Goal: Task Accomplishment & Management: Complete application form

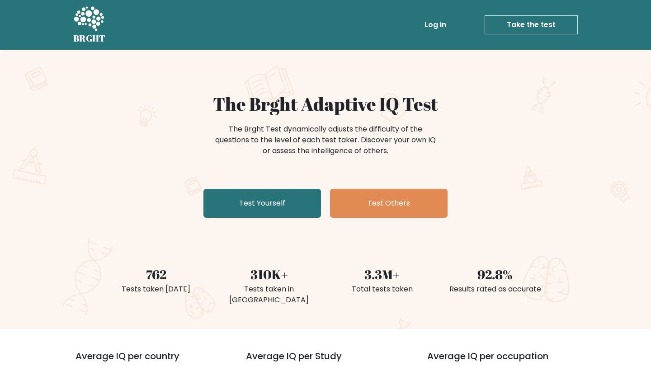
scroll to position [54, 0]
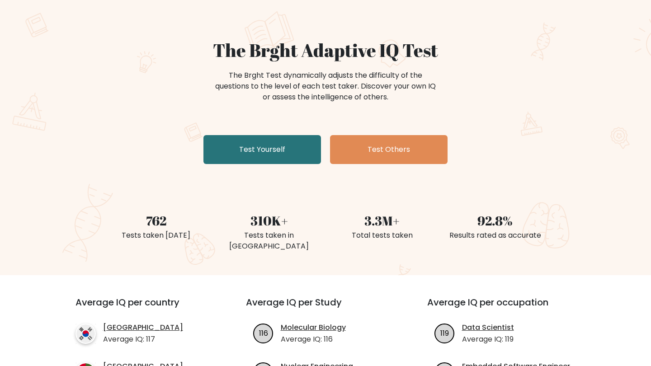
click at [284, 144] on link "Test Yourself" at bounding box center [262, 149] width 118 height 29
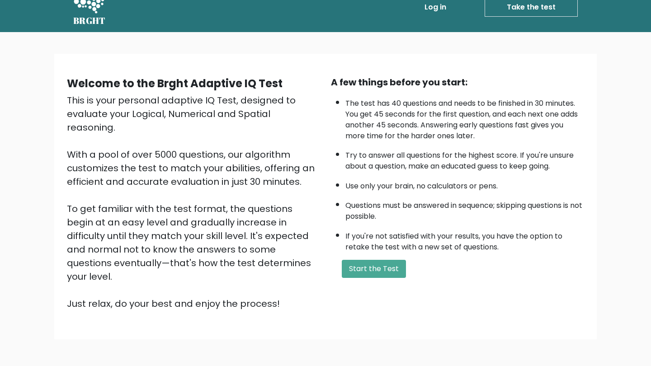
scroll to position [23, 0]
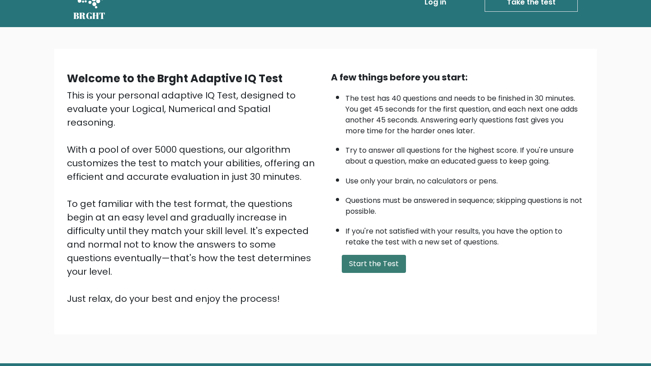
click at [380, 273] on button "Start the Test" at bounding box center [374, 264] width 64 height 18
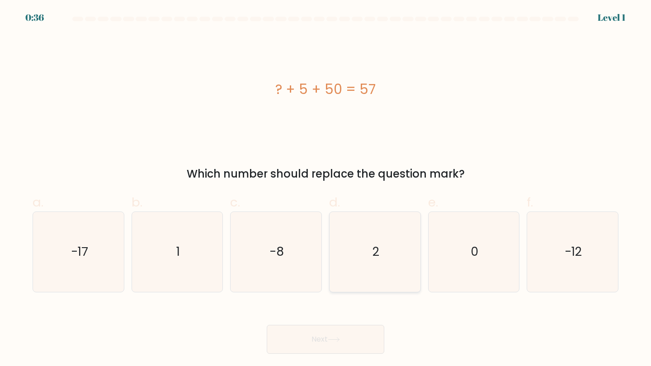
click at [385, 280] on icon "2" at bounding box center [375, 252] width 80 height 80
click at [326, 189] on input "d. 2" at bounding box center [325, 186] width 0 height 6
radio input "true"
click at [345, 349] on button "Next" at bounding box center [326, 339] width 118 height 29
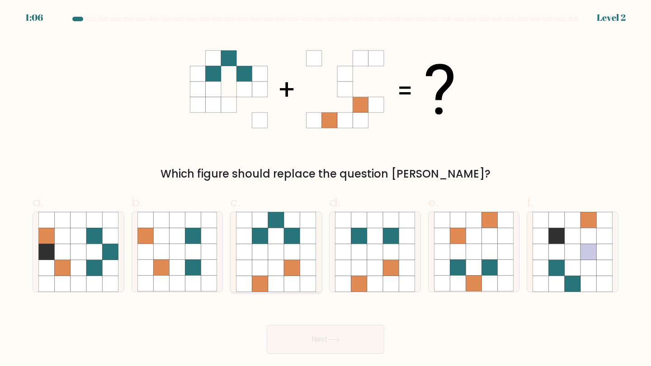
click at [300, 266] on icon at bounding box center [292, 268] width 16 height 16
click at [325, 189] on input "c." at bounding box center [325, 186] width 0 height 6
radio input "true"
click at [311, 345] on button "Next" at bounding box center [326, 339] width 118 height 29
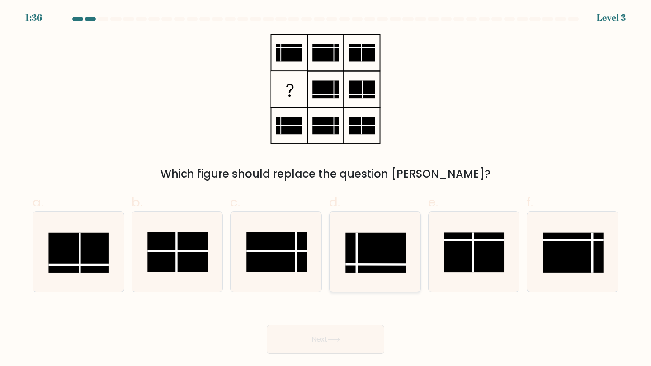
click at [364, 244] on rect at bounding box center [375, 253] width 60 height 40
click at [326, 189] on input "d." at bounding box center [325, 186] width 0 height 6
radio input "true"
click at [328, 341] on button "Next" at bounding box center [326, 339] width 118 height 29
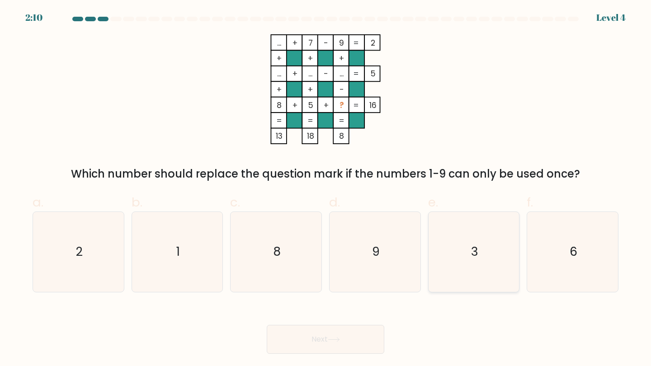
click at [455, 218] on icon "3" at bounding box center [474, 252] width 80 height 80
click at [326, 189] on input "e. 3" at bounding box center [325, 186] width 0 height 6
radio input "true"
click at [285, 342] on button "Next" at bounding box center [326, 339] width 118 height 29
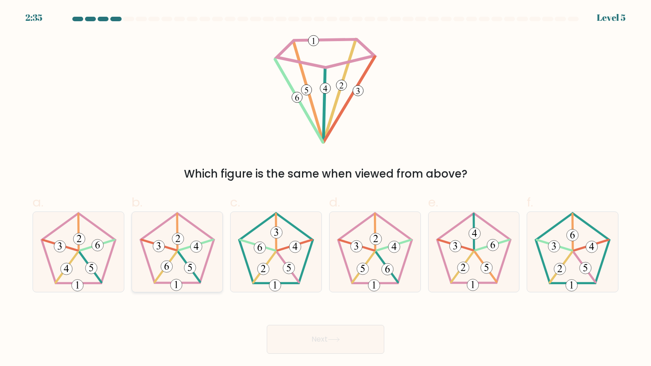
click at [176, 273] on icon at bounding box center [177, 252] width 80 height 80
click at [325, 189] on input "b." at bounding box center [325, 186] width 0 height 6
radio input "true"
click at [304, 333] on button "Next" at bounding box center [326, 339] width 118 height 29
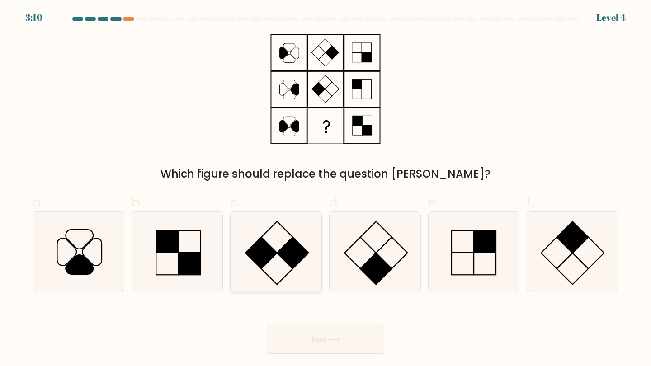
click at [278, 262] on icon at bounding box center [276, 252] width 80 height 80
click at [325, 189] on input "c." at bounding box center [325, 186] width 0 height 6
radio input "true"
click at [308, 340] on button "Next" at bounding box center [326, 339] width 118 height 29
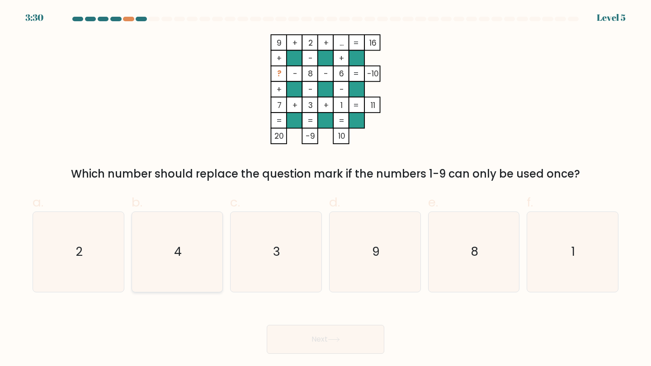
click at [169, 239] on icon "4" at bounding box center [177, 252] width 80 height 80
click at [325, 189] on input "b. 4" at bounding box center [325, 186] width 0 height 6
radio input "true"
click at [311, 352] on button "Next" at bounding box center [326, 339] width 118 height 29
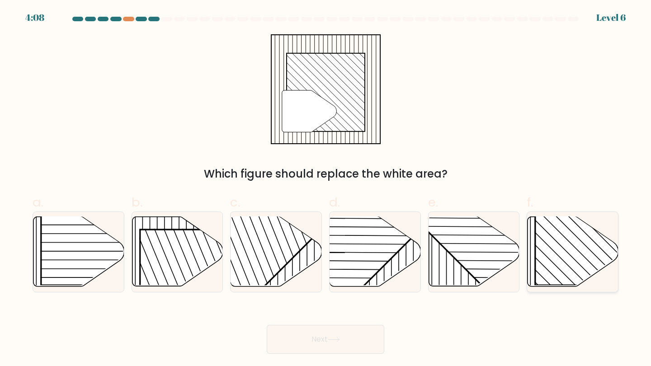
click at [541, 264] on rect at bounding box center [600, 220] width 130 height 130
click at [326, 189] on input "f." at bounding box center [325, 186] width 0 height 6
radio input "true"
click at [353, 344] on button "Next" at bounding box center [326, 339] width 118 height 29
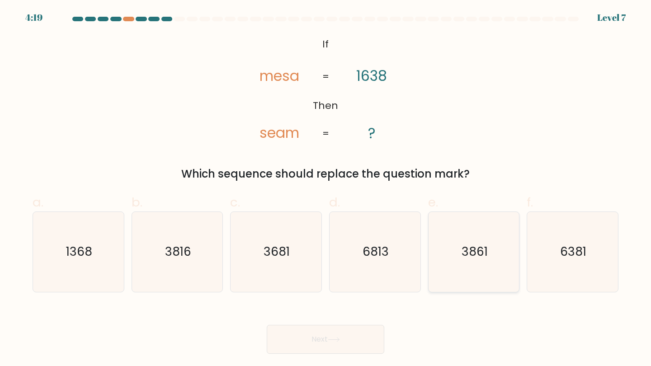
click at [505, 255] on icon "3861" at bounding box center [474, 252] width 80 height 80
click at [326, 189] on input "e. 3861" at bounding box center [325, 186] width 0 height 6
radio input "true"
click at [293, 266] on icon "3681" at bounding box center [276, 252] width 80 height 80
click at [325, 189] on input "c. 3681" at bounding box center [325, 186] width 0 height 6
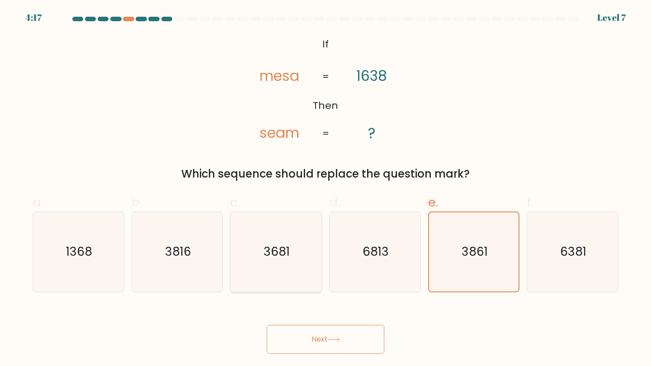
radio input "true"
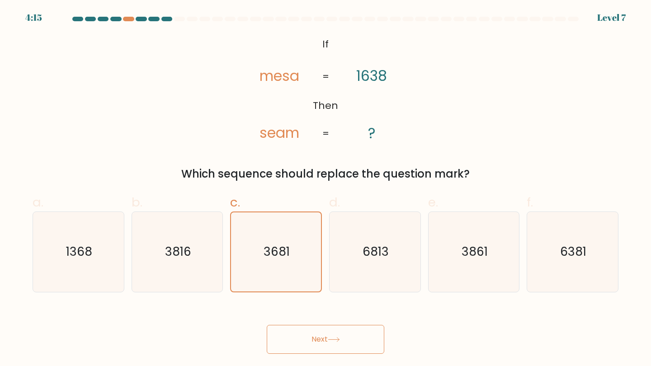
click at [331, 342] on button "Next" at bounding box center [326, 339] width 118 height 29
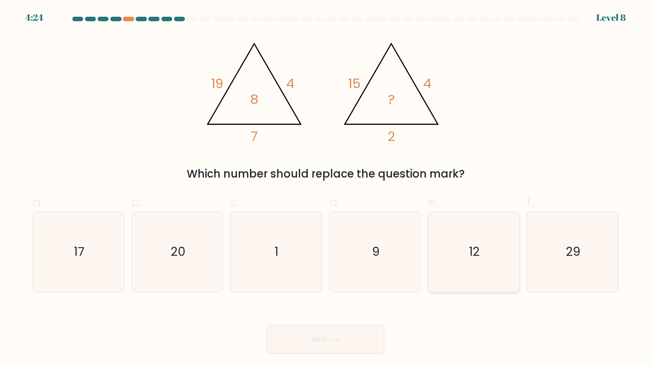
click at [486, 234] on icon "12" at bounding box center [474, 252] width 80 height 80
click at [326, 189] on input "e. 12" at bounding box center [325, 186] width 0 height 6
radio input "true"
click at [297, 341] on button "Next" at bounding box center [326, 339] width 118 height 29
